Goal: Transaction & Acquisition: Purchase product/service

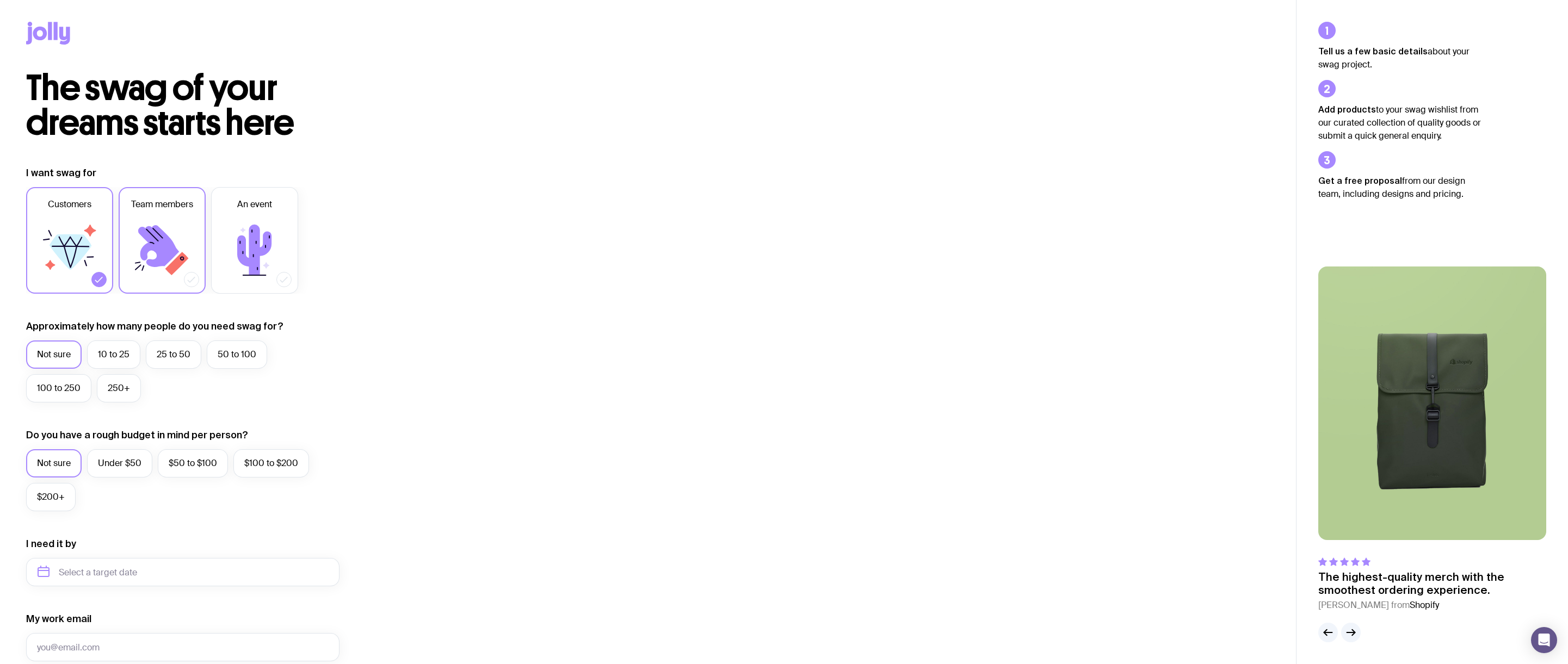
click at [144, 233] on icon at bounding box center [158, 246] width 41 height 42
click at [0, 0] on input "Team members" at bounding box center [0, 0] width 0 height 0
click at [293, 237] on label "An event" at bounding box center [255, 241] width 87 height 107
click at [0, 0] on input "An event" at bounding box center [0, 0] width 0 height 0
click at [152, 232] on icon at bounding box center [158, 246] width 41 height 42
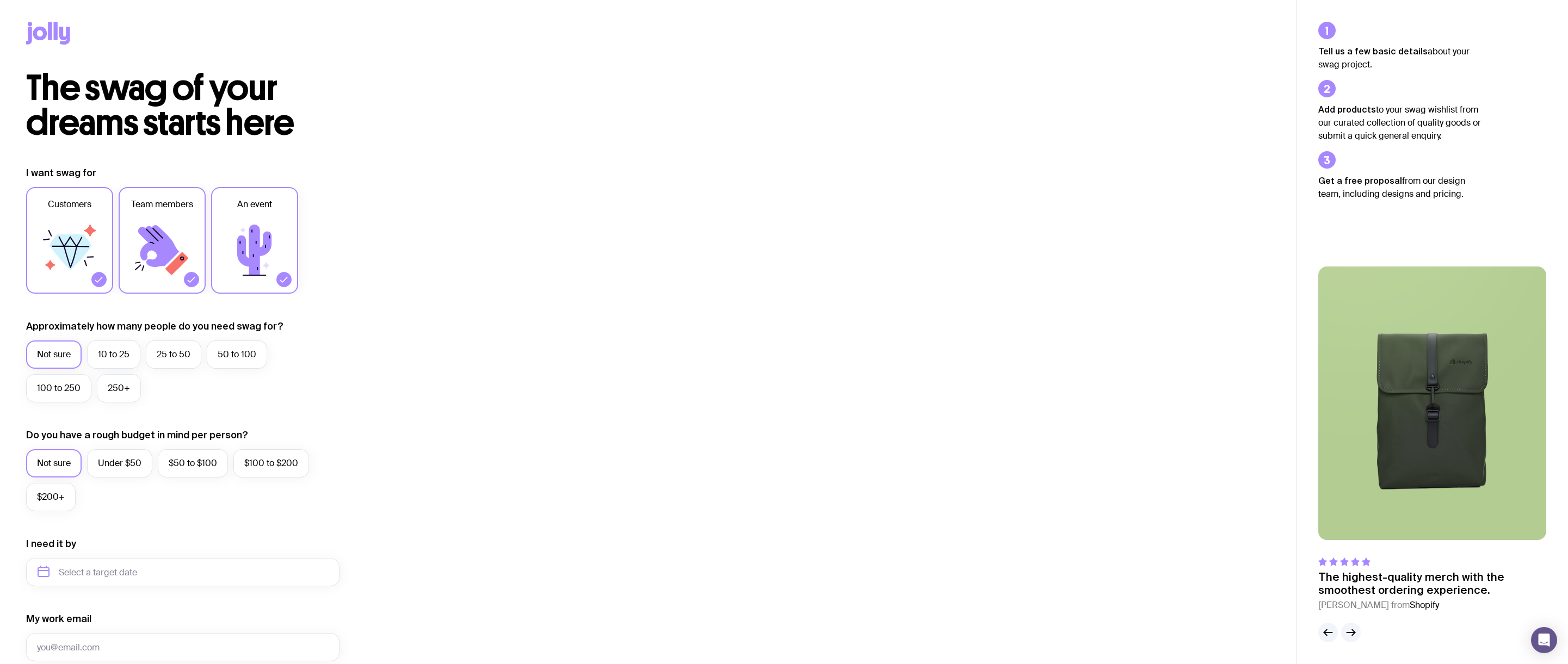
click at [0, 0] on input "Team members" at bounding box center [0, 0] width 0 height 0
click at [264, 237] on icon at bounding box center [255, 249] width 35 height 51
click at [0, 0] on input "An event" at bounding box center [0, 0] width 0 height 0
click at [167, 352] on label "25 to 50" at bounding box center [173, 354] width 55 height 28
click at [0, 0] on input "25 to 50" at bounding box center [0, 0] width 0 height 0
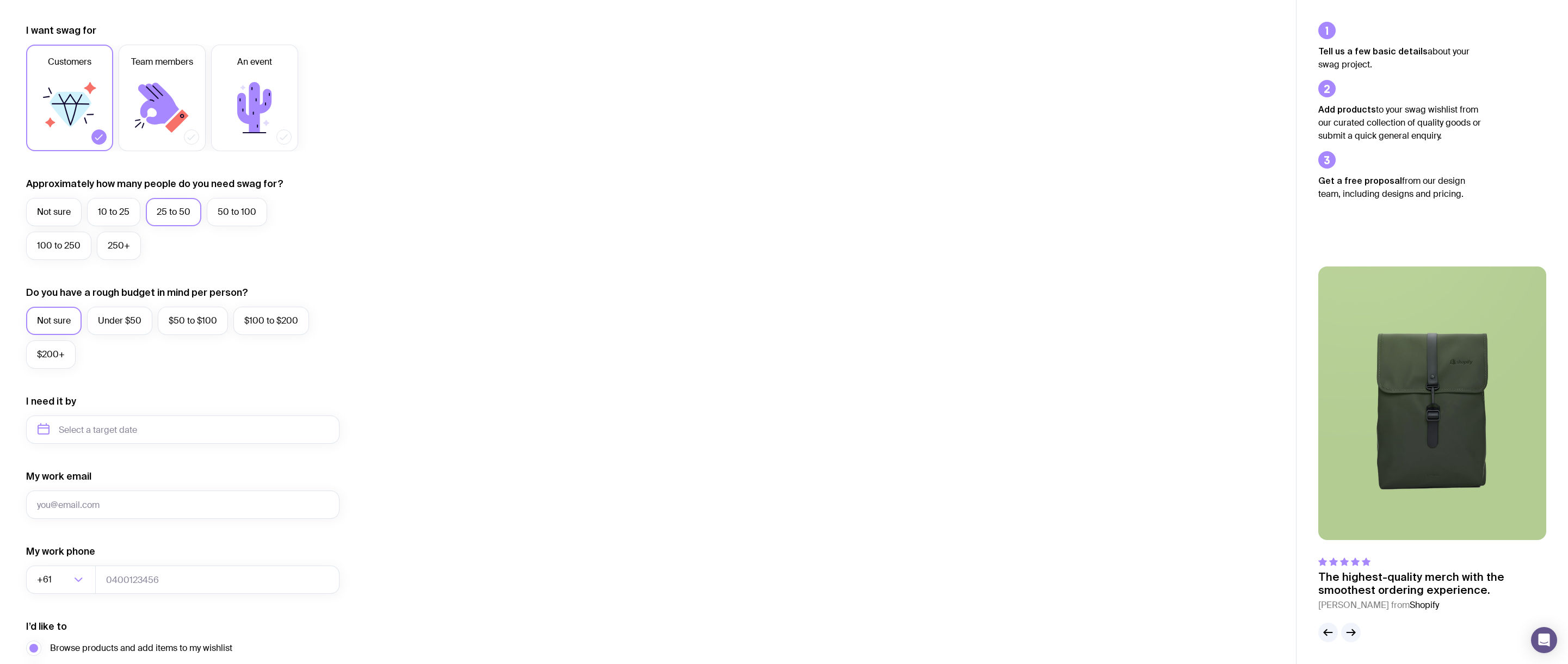
scroll to position [157, 0]
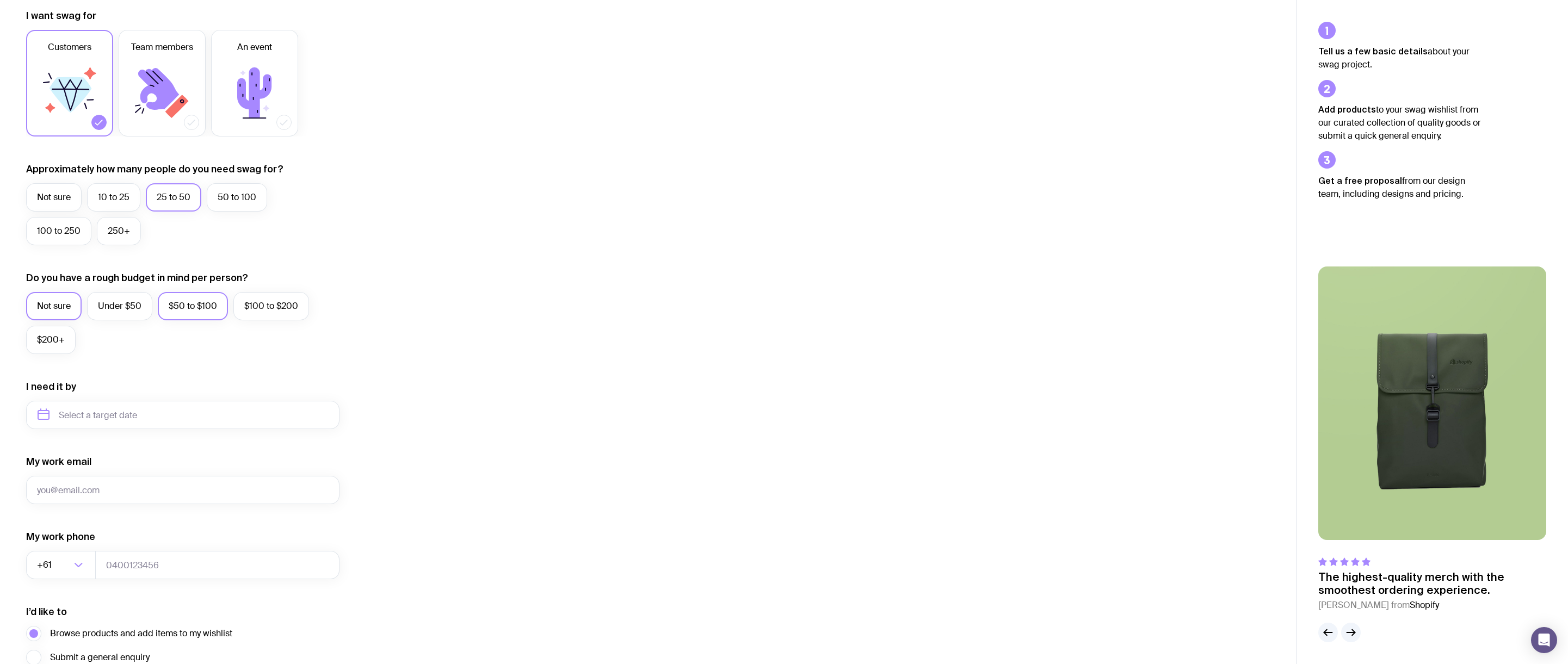
click at [211, 304] on label "$50 to $100" at bounding box center [192, 305] width 70 height 28
click at [0, 0] on input "$50 to $100" at bounding box center [0, 0] width 0 height 0
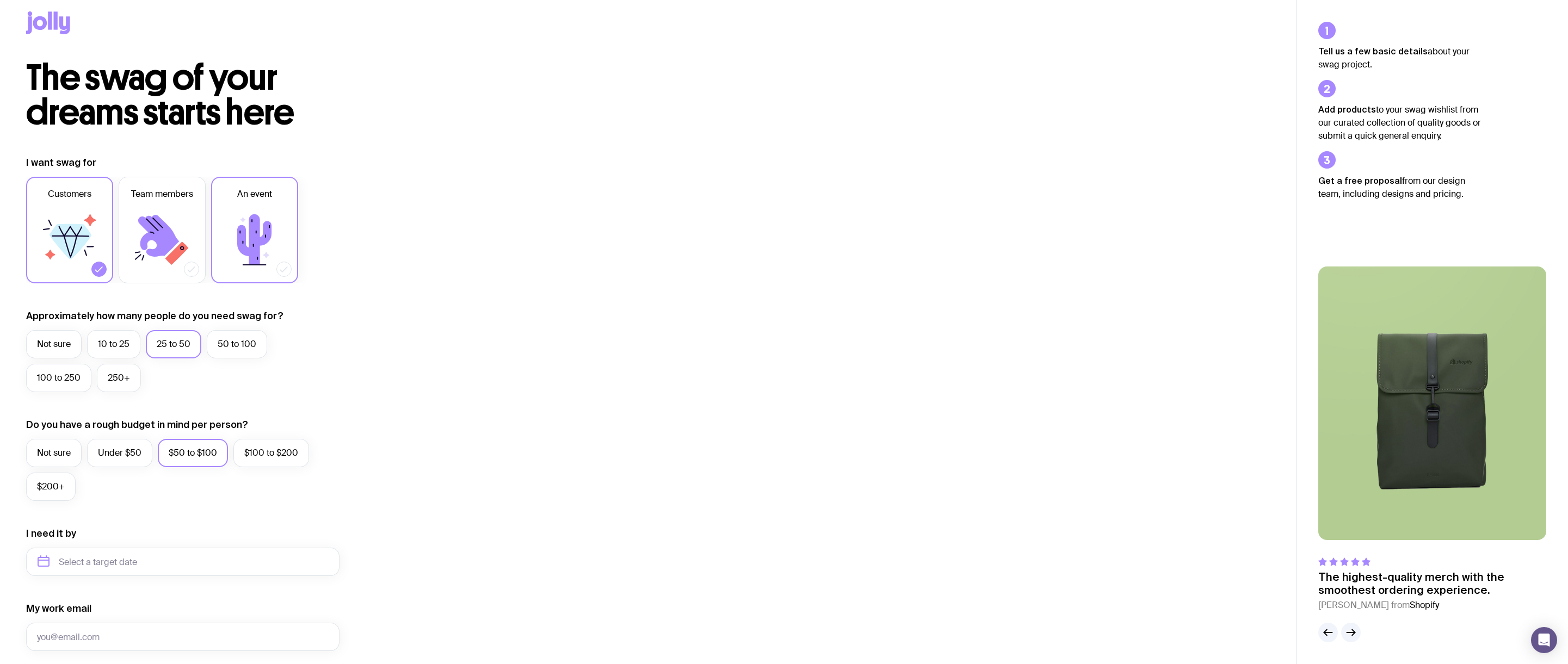
scroll to position [0, 0]
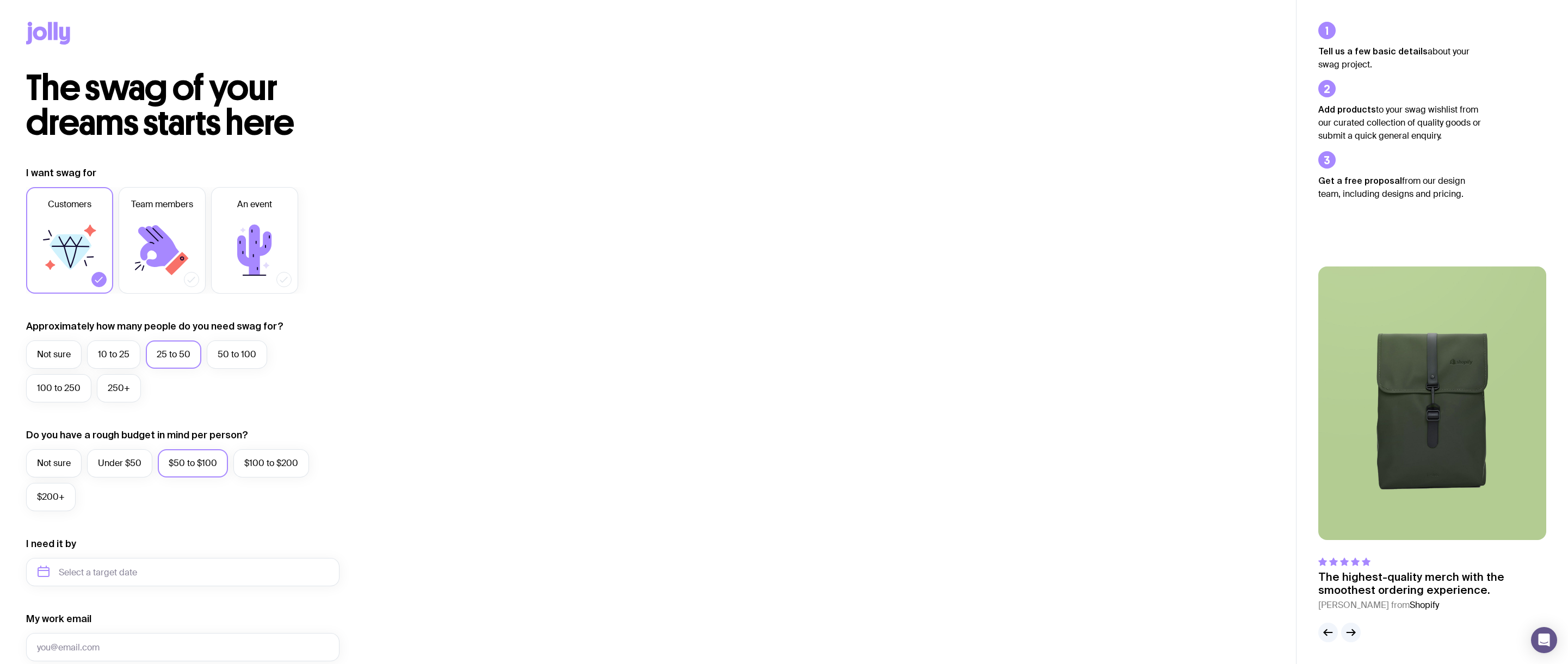
click at [44, 34] on icon at bounding box center [40, 34] width 14 height 14
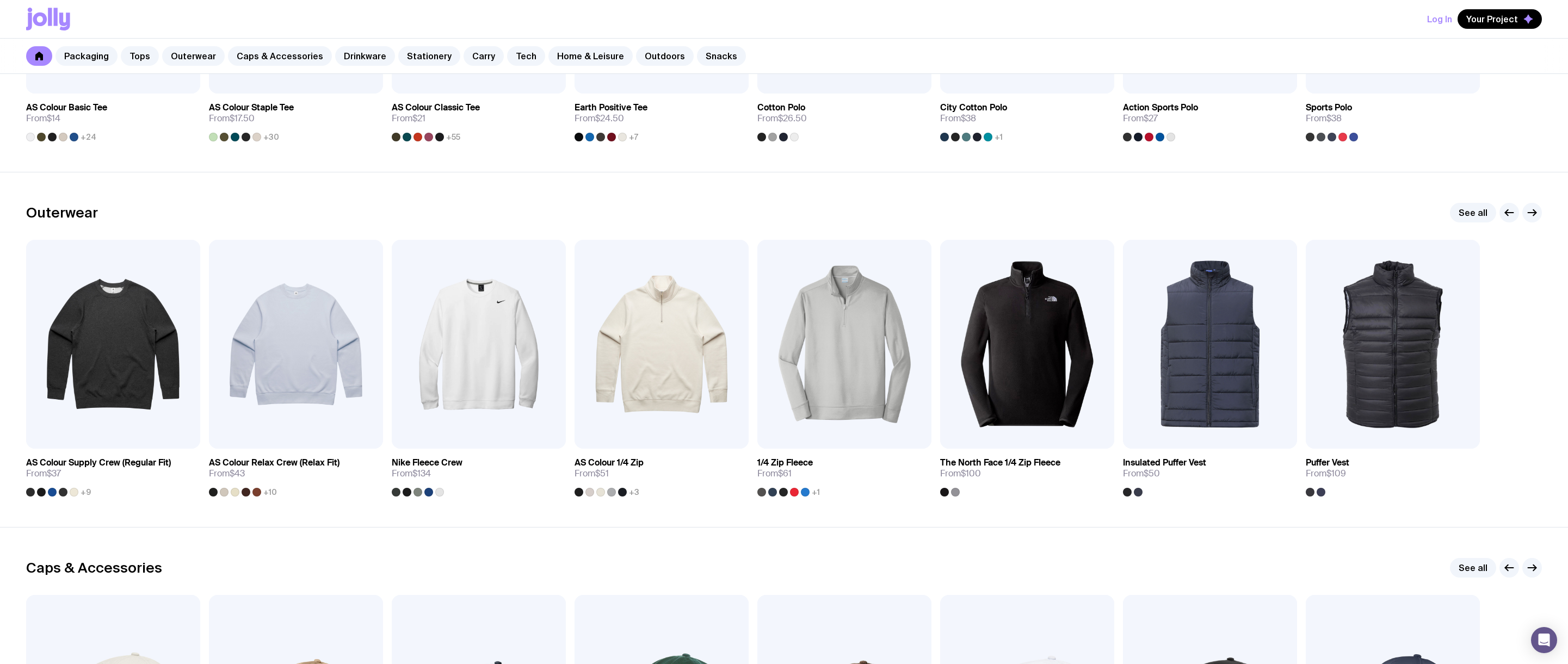
scroll to position [724, 0]
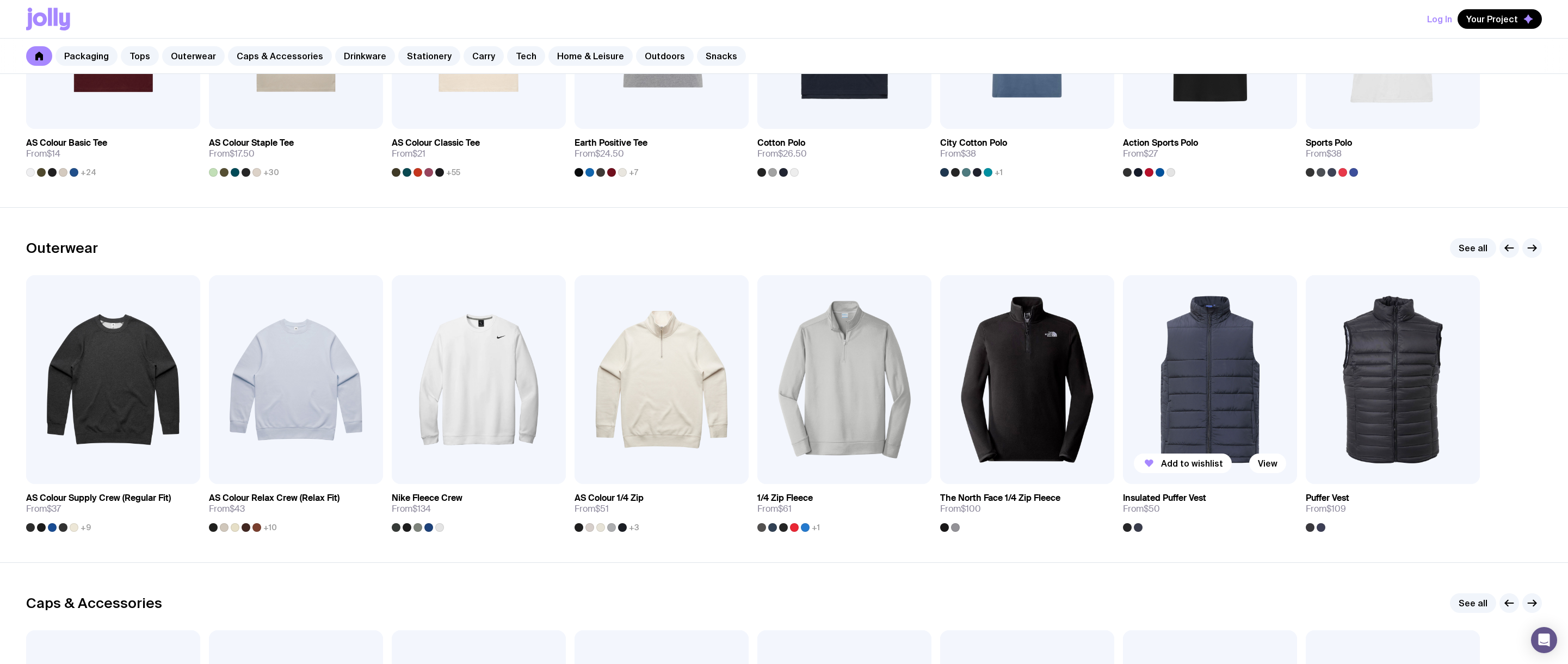
click at [1194, 342] on img at bounding box center [1210, 379] width 174 height 209
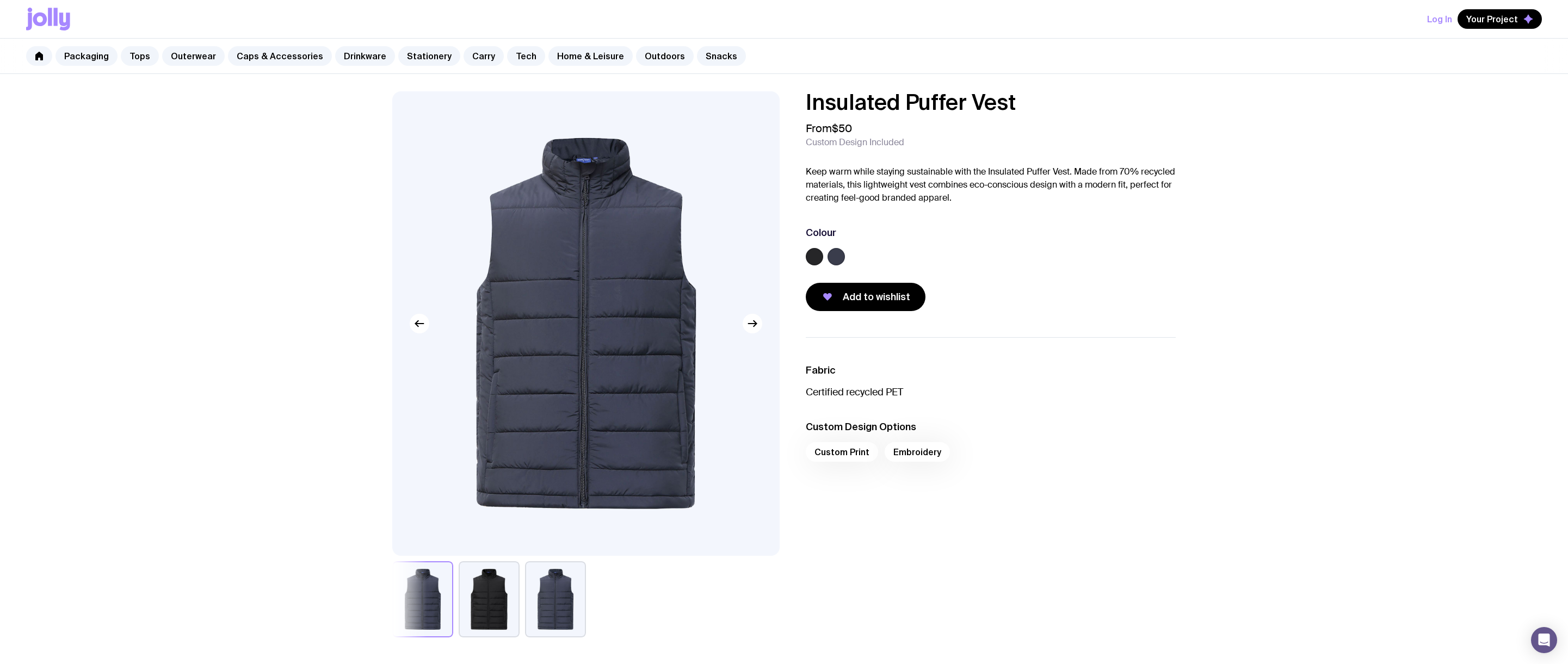
click at [501, 598] on button "button" at bounding box center [488, 599] width 61 height 76
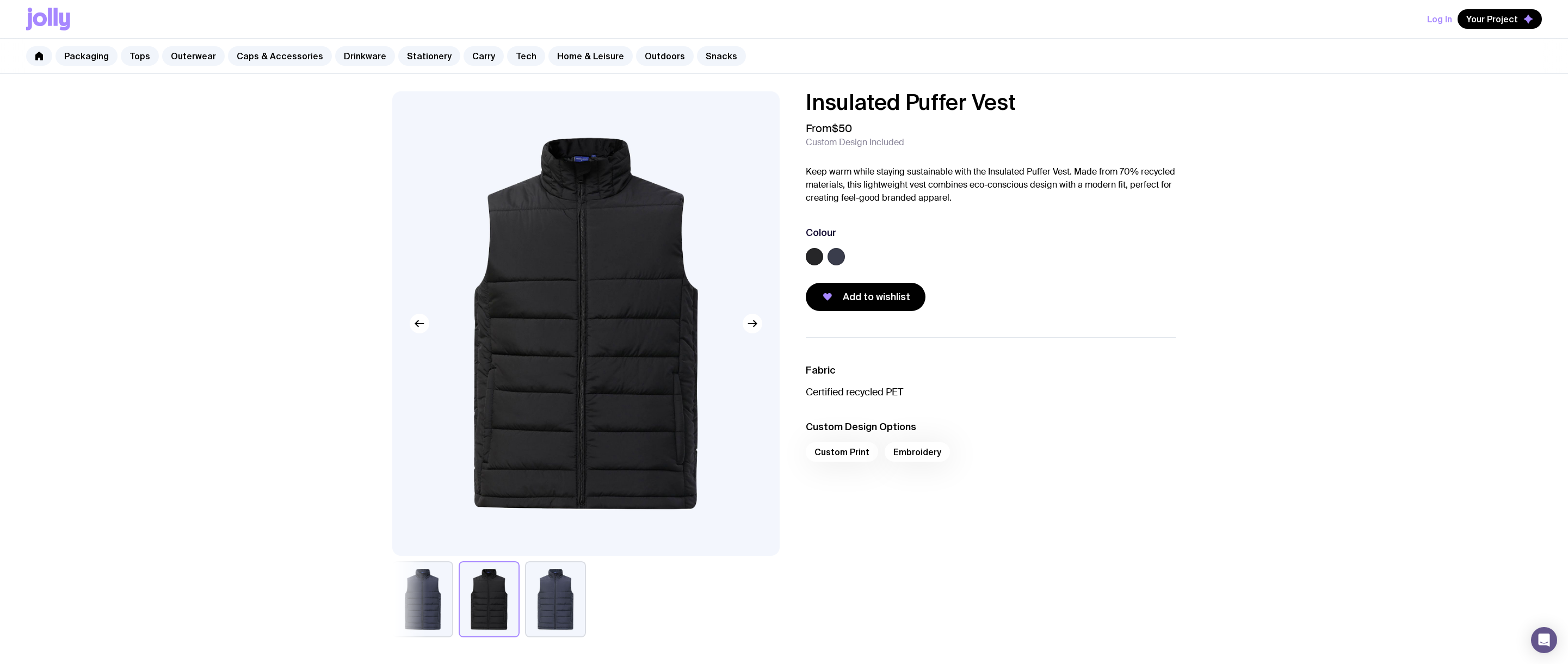
click at [547, 604] on button "button" at bounding box center [555, 599] width 61 height 76
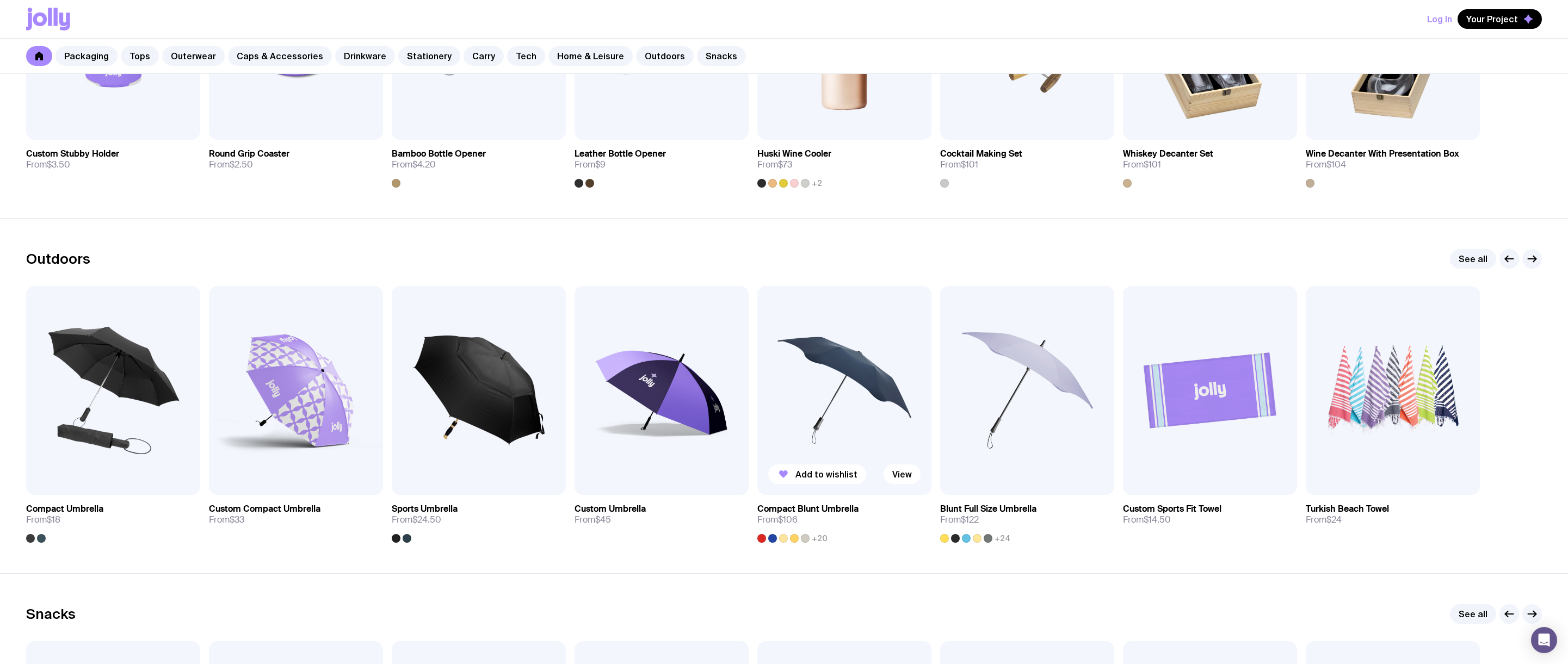
scroll to position [3411, 0]
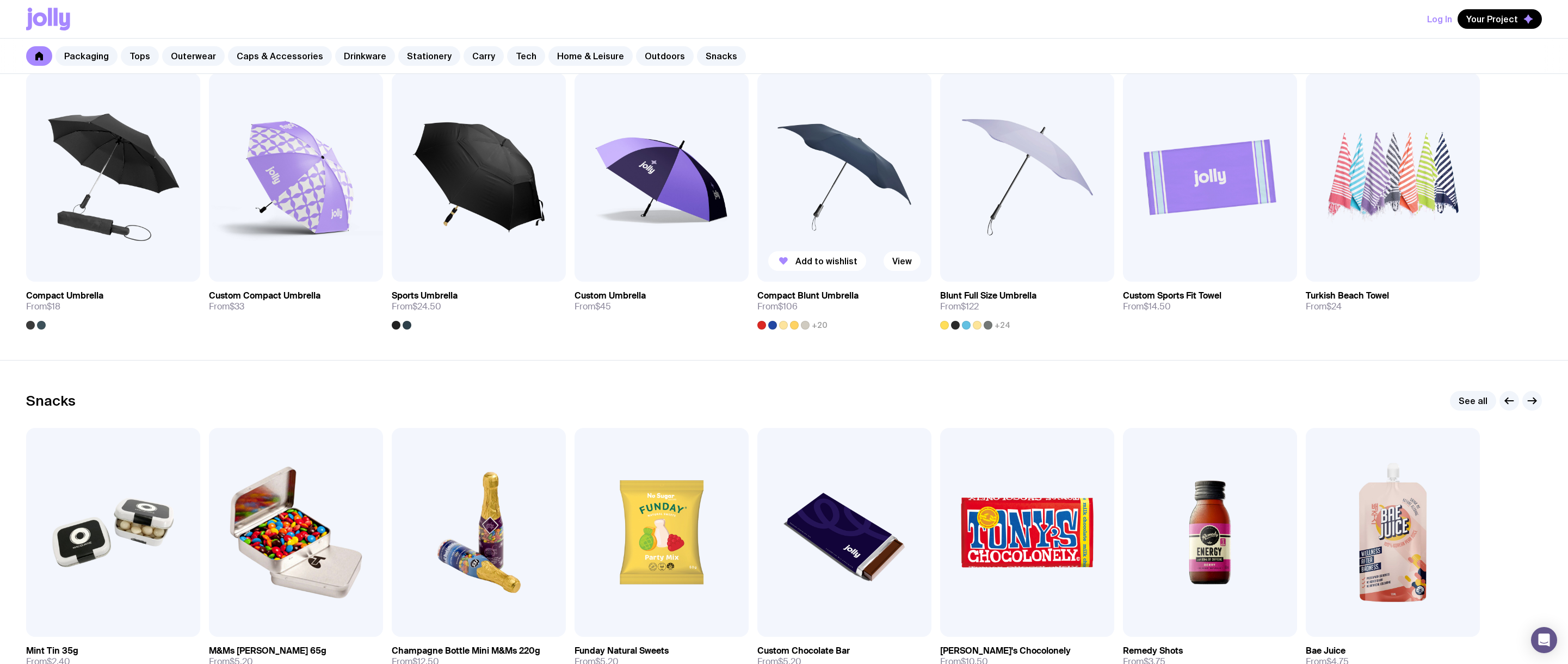
click at [865, 226] on img at bounding box center [844, 177] width 174 height 209
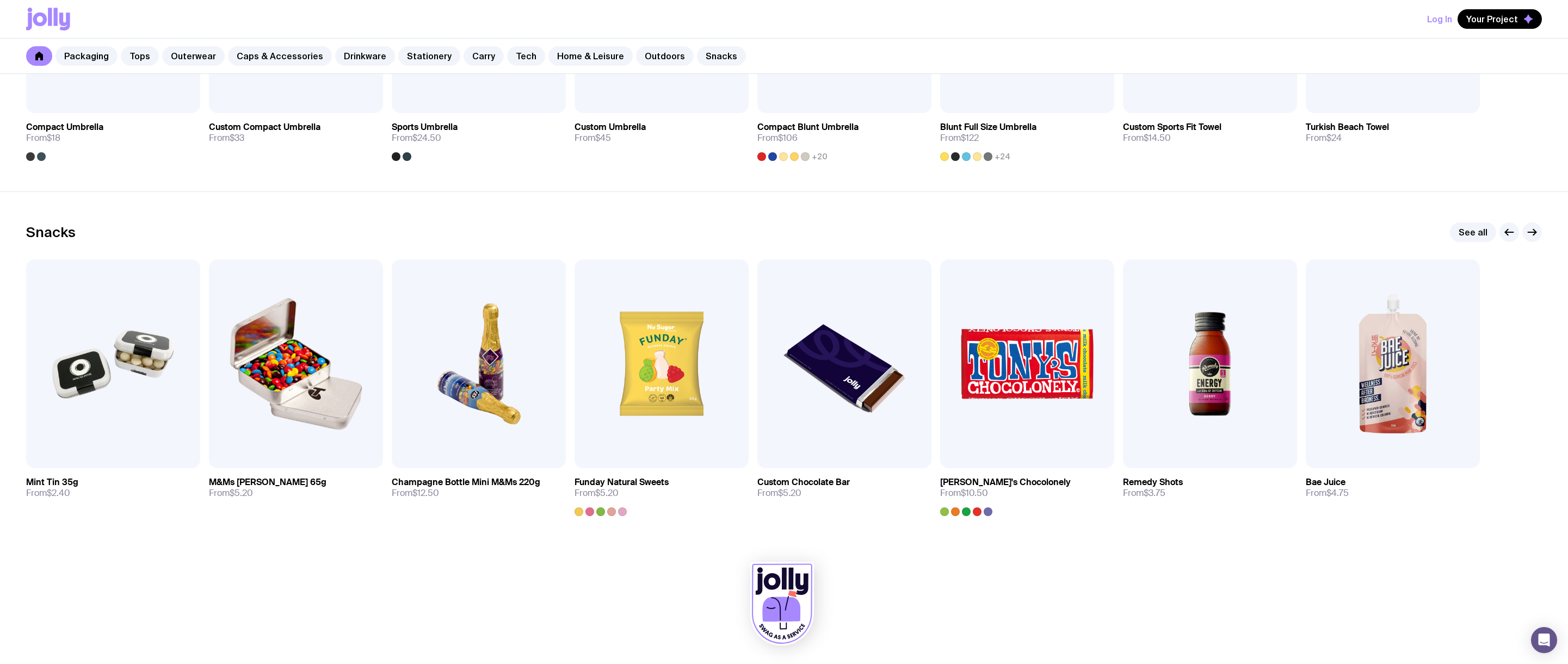
scroll to position [3582, 0]
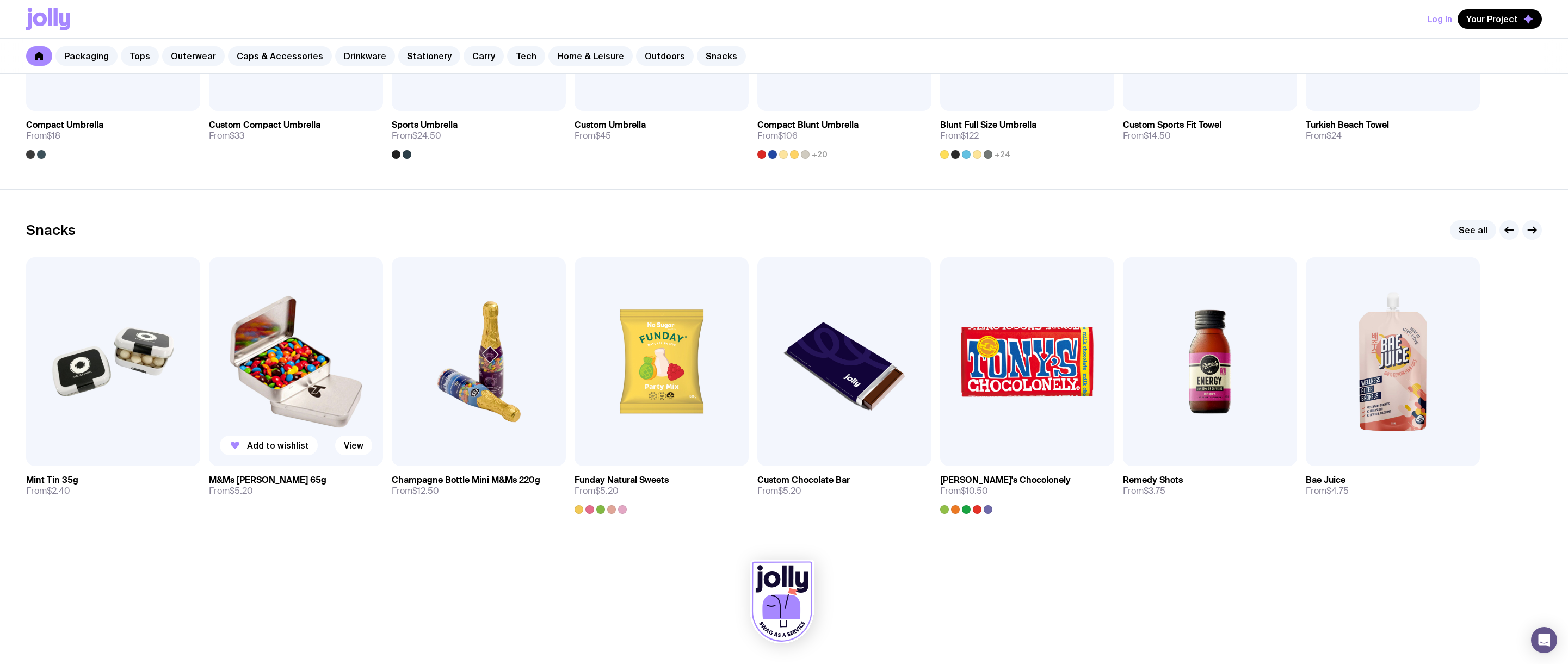
click at [287, 401] on img at bounding box center [296, 361] width 174 height 209
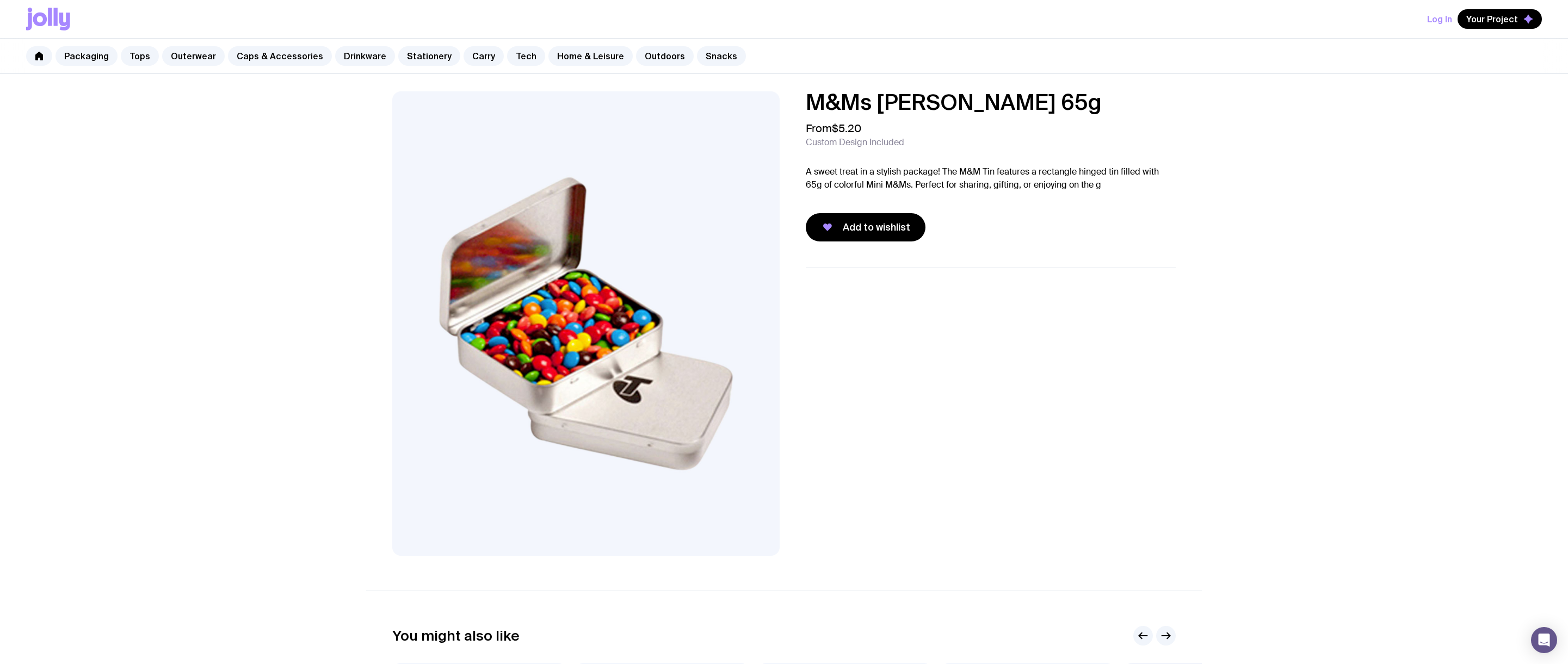
click at [66, 23] on icon at bounding box center [65, 21] width 11 height 18
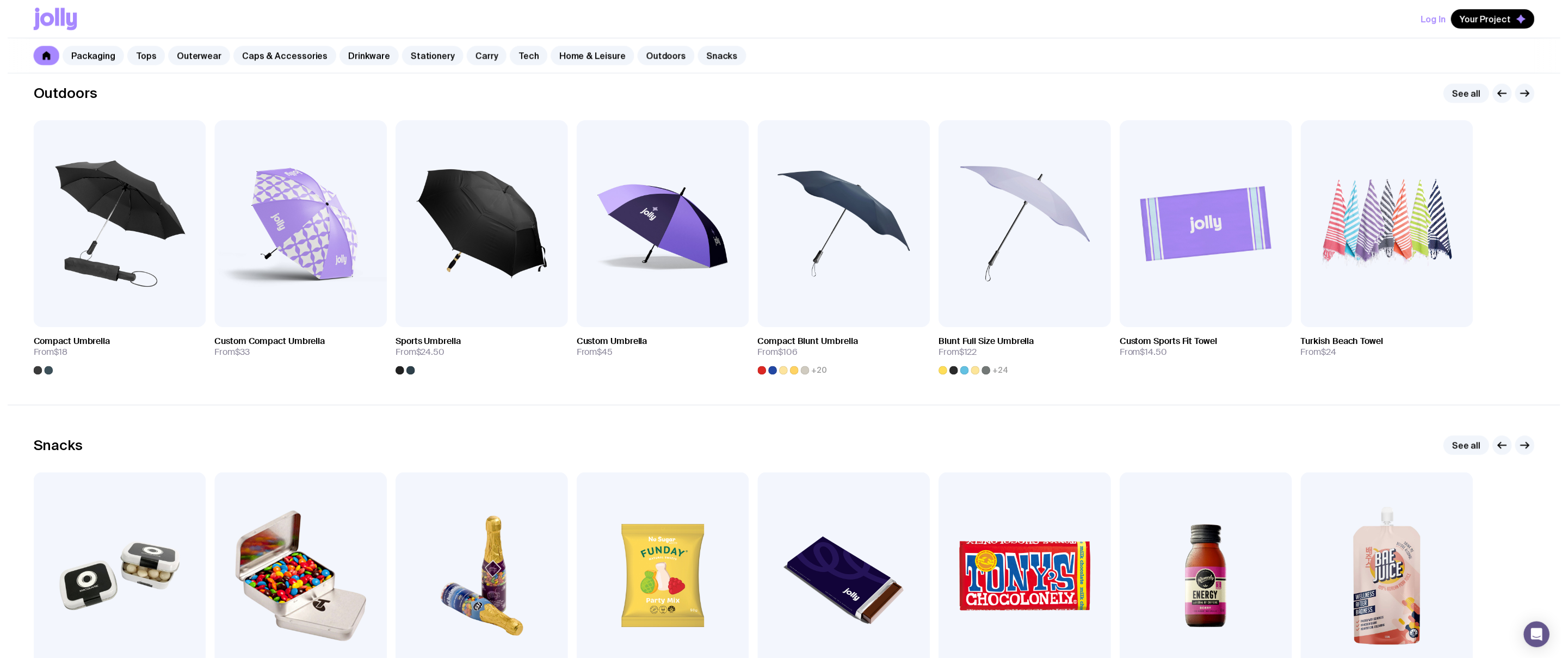
scroll to position [3548, 0]
